Goal: Browse casually

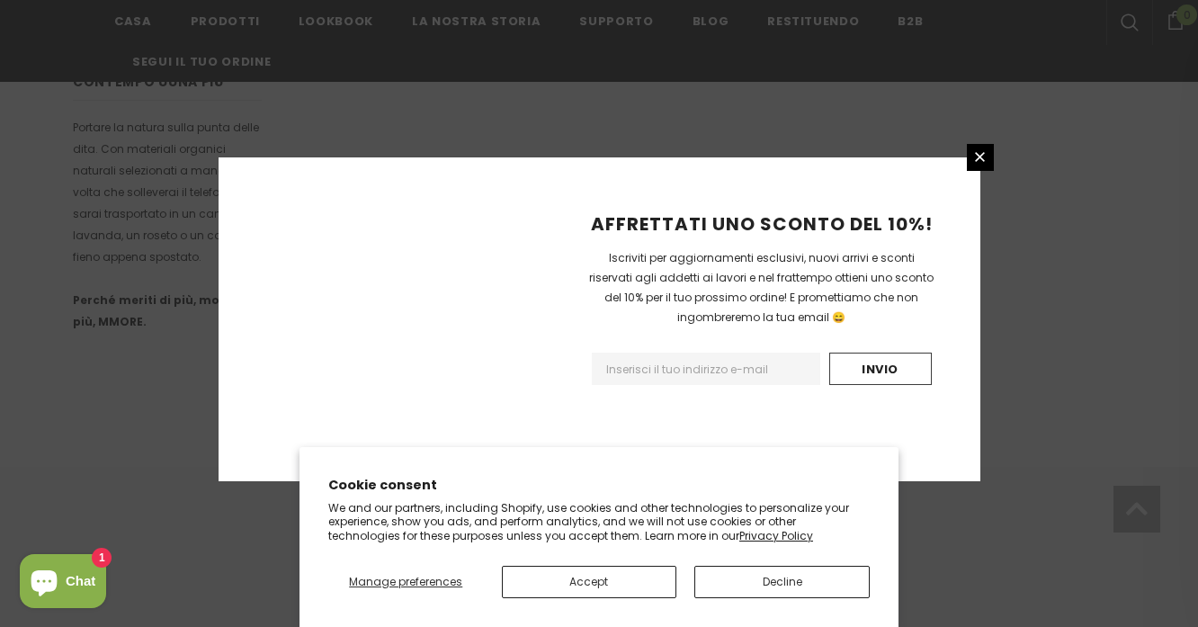
scroll to position [1217, 0]
